Goal: Information Seeking & Learning: Learn about a topic

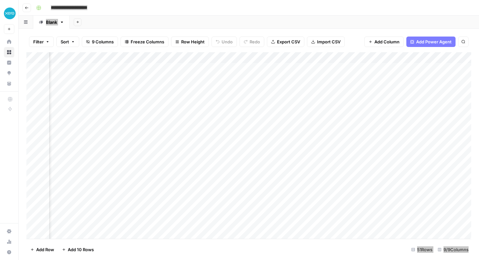
scroll to position [0, 357]
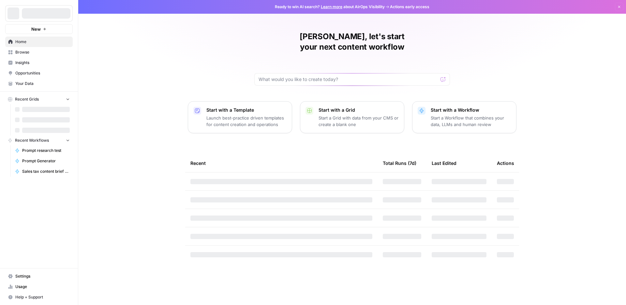
click at [44, 61] on span "Insights" at bounding box center [42, 63] width 54 height 6
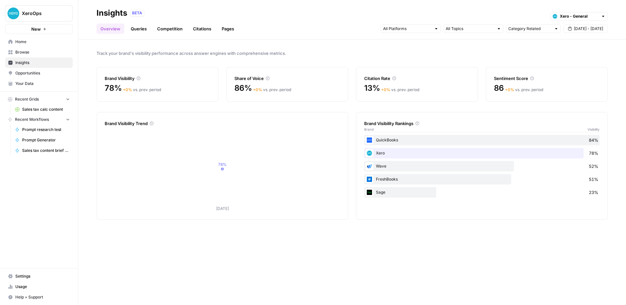
click at [134, 35] on header "Insights BETA Xero - General Overview Queries Competition Citations Pages Categ…" at bounding box center [352, 19] width 548 height 39
click at [135, 31] on link "Queries" at bounding box center [139, 28] width 24 height 10
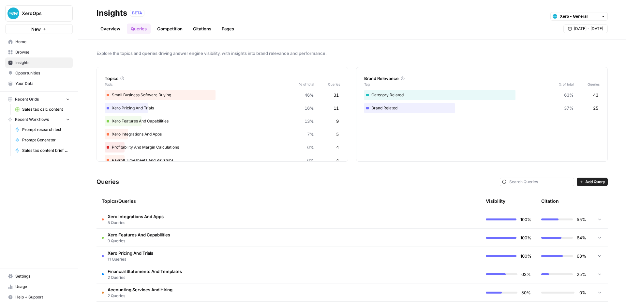
click at [252, 222] on td "Xero Integrations And Apps 5 Queries" at bounding box center [261, 219] width 329 height 18
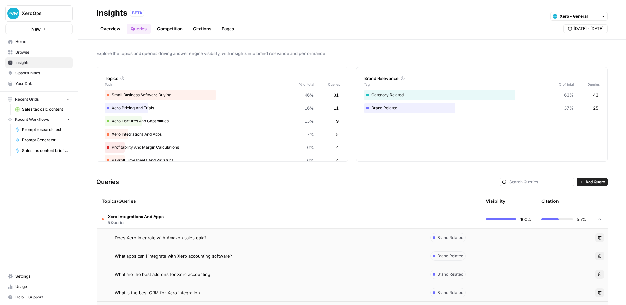
click at [168, 24] on link "Competition" at bounding box center [169, 28] width 33 height 10
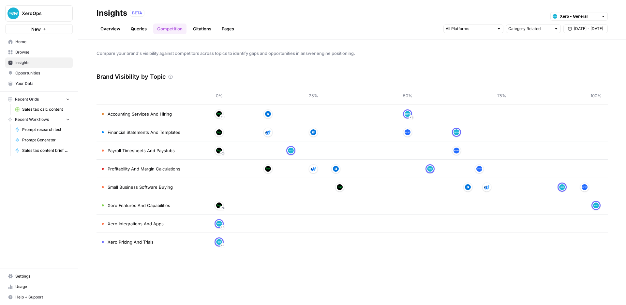
click at [126, 21] on div "Overview Queries Competition Citations Pages Category Related Sep 6 - Sep 12" at bounding box center [352, 26] width 511 height 16
click at [134, 32] on link "Queries" at bounding box center [139, 28] width 24 height 10
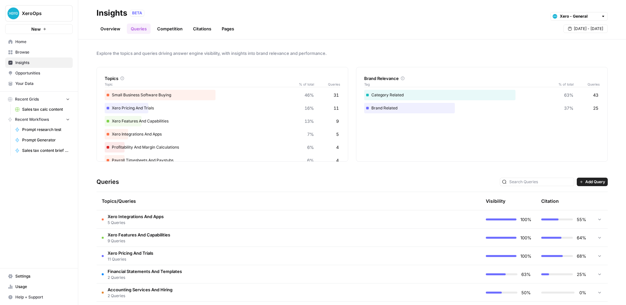
click at [596, 181] on span "Add Query" at bounding box center [595, 182] width 20 height 6
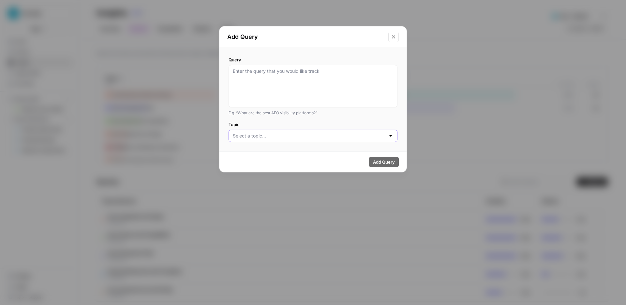
click at [335, 134] on input "Topic" at bounding box center [309, 135] width 153 height 7
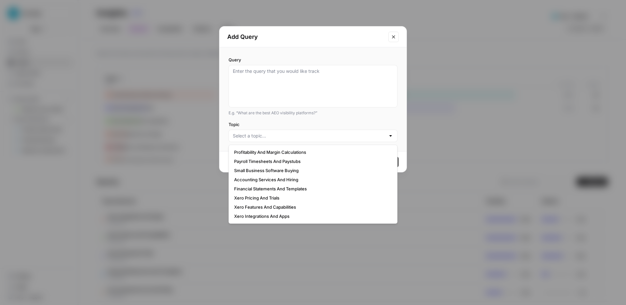
click at [334, 121] on div "Query E.g. “What are the best AEO visibility platforms?” Topic" at bounding box center [312, 99] width 187 height 104
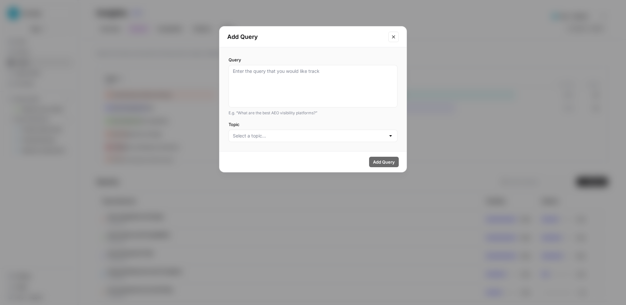
click at [396, 35] on button "Close modal" at bounding box center [393, 37] width 10 height 10
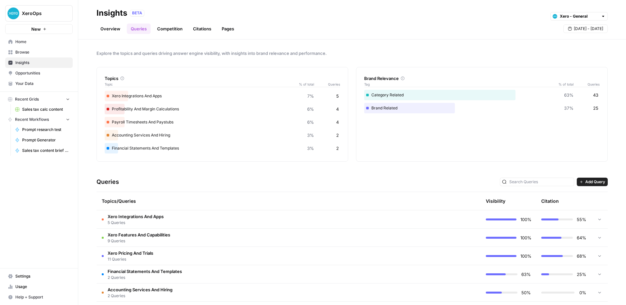
click at [36, 71] on span "Opportunities" at bounding box center [42, 73] width 54 height 6
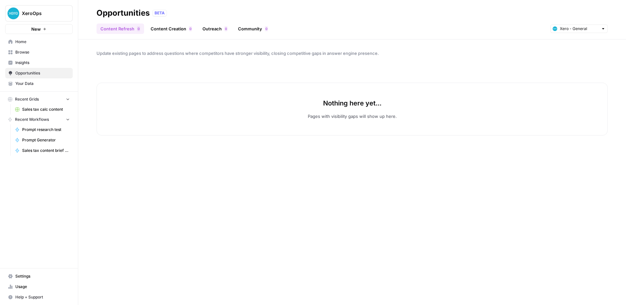
click at [39, 72] on span "Opportunities" at bounding box center [42, 73] width 54 height 6
click at [39, 65] on span "Insights" at bounding box center [42, 63] width 54 height 6
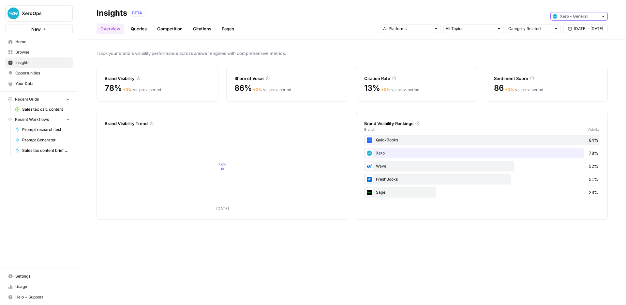
click at [580, 18] on input "text" at bounding box center [579, 16] width 38 height 7
click at [579, 38] on span "Xero - [US]" at bounding box center [581, 40] width 37 height 7
type input "Xero - [US]"
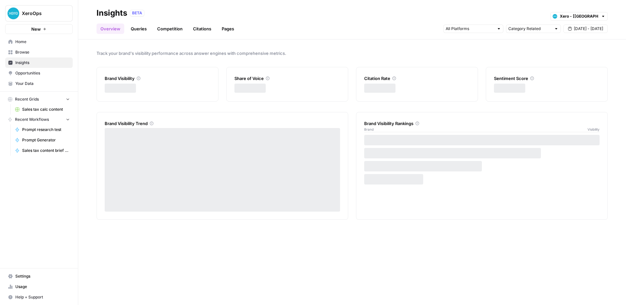
click at [29, 73] on span "Opportunities" at bounding box center [42, 73] width 54 height 6
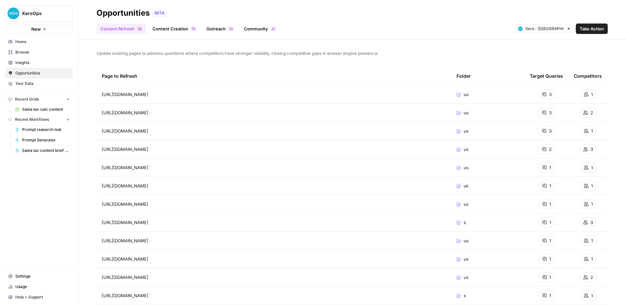
click at [259, 33] on link "Community 1 3" at bounding box center [260, 28] width 40 height 10
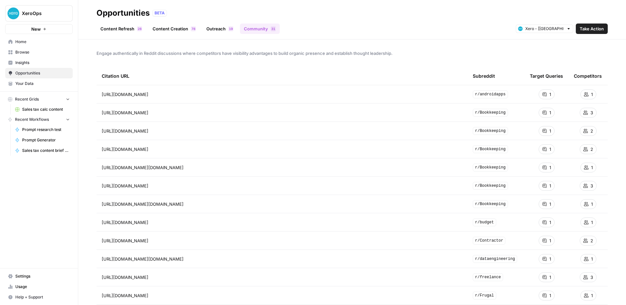
click at [43, 60] on span "Insights" at bounding box center [42, 63] width 54 height 6
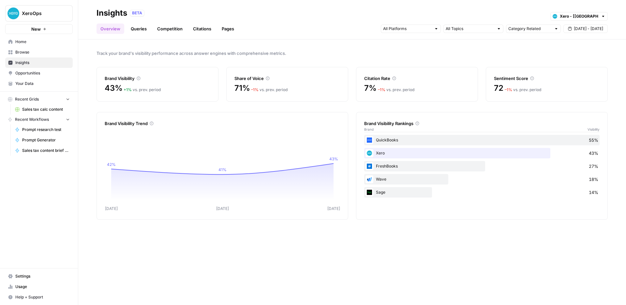
click at [130, 32] on link "Queries" at bounding box center [139, 28] width 24 height 10
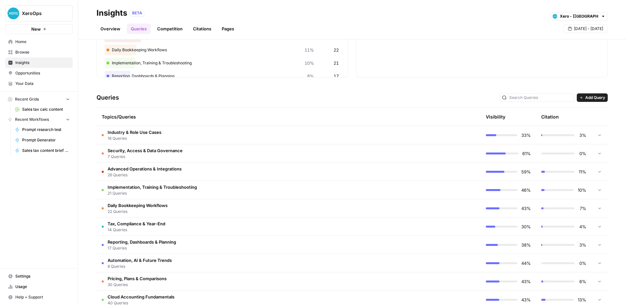
scroll to position [98, 0]
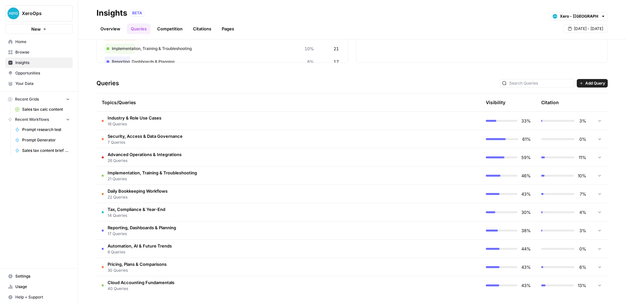
click at [300, 195] on td "Daily Bookkeeping Workflows 22 Queries" at bounding box center [261, 194] width 329 height 18
